Goal: Transaction & Acquisition: Purchase product/service

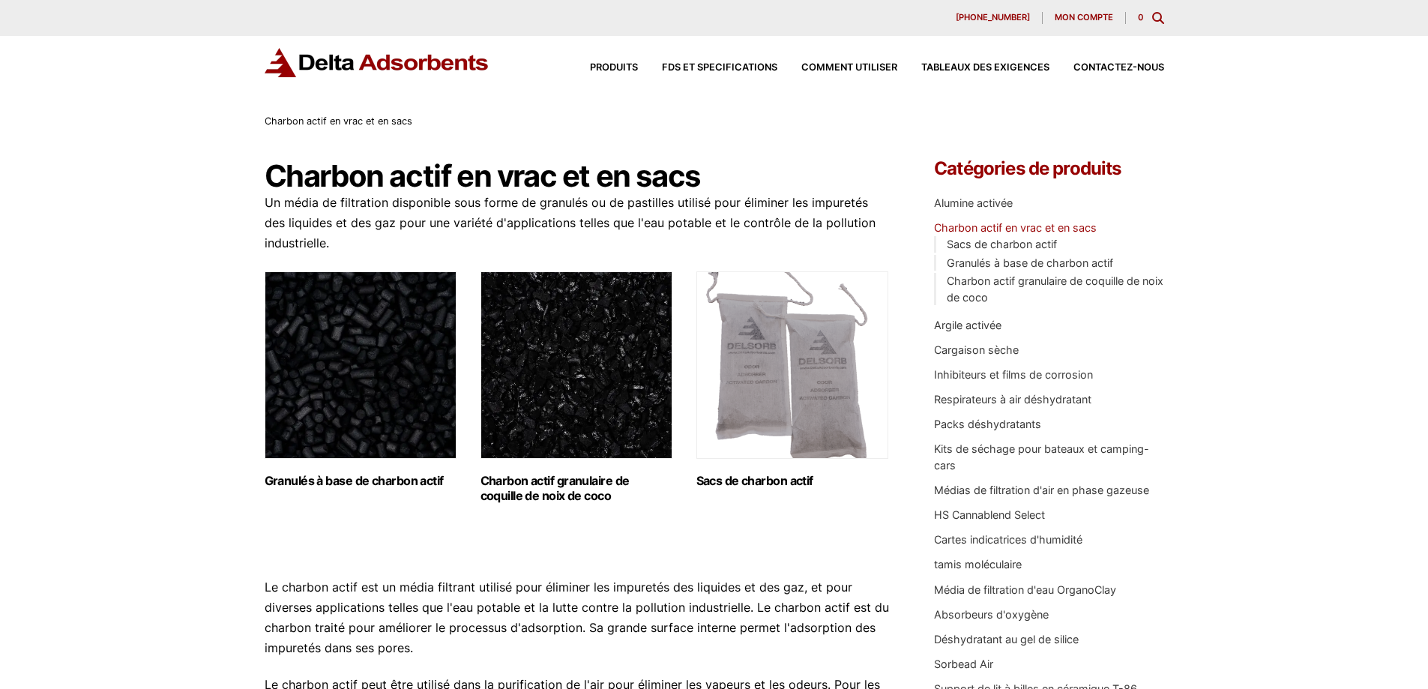
click at [350, 483] on font "Granulés à base de charbon actif" at bounding box center [354, 480] width 179 height 15
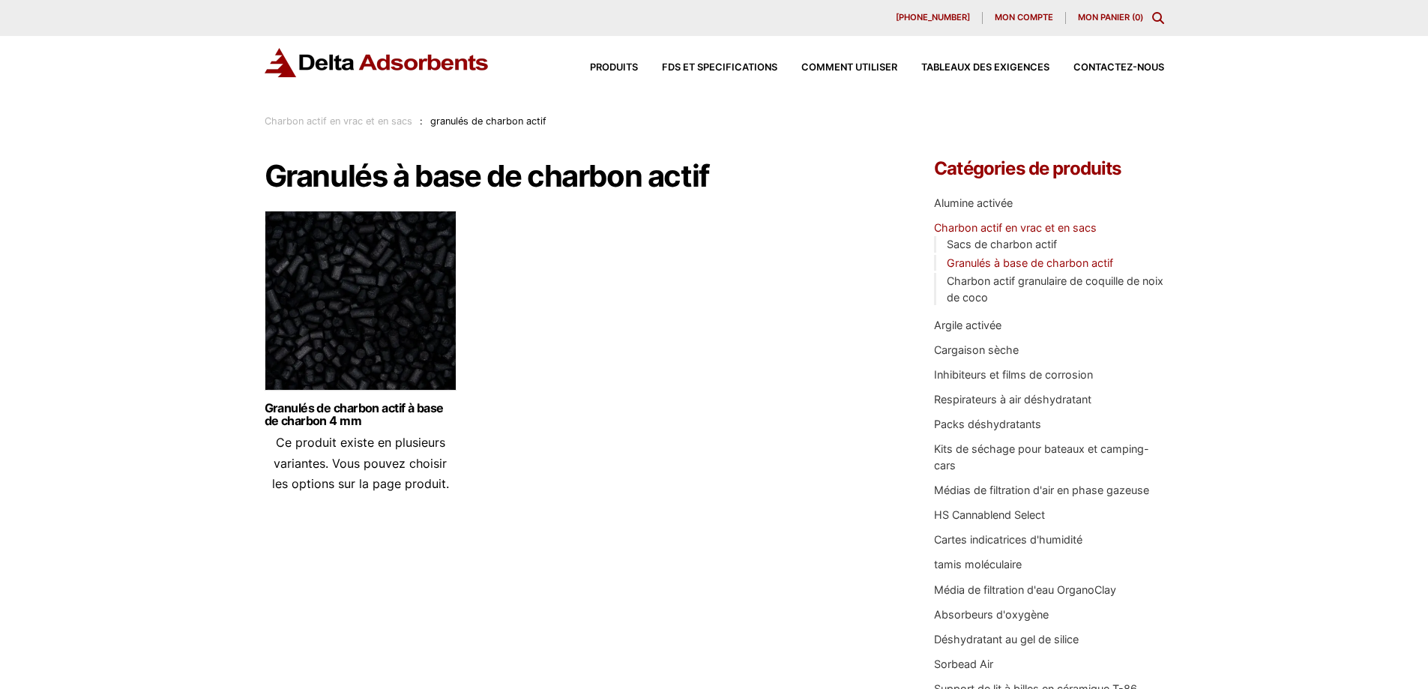
click at [410, 384] on img at bounding box center [361, 304] width 192 height 187
